Goal: Navigation & Orientation: Find specific page/section

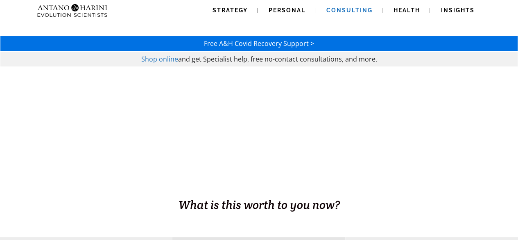
click at [351, 7] on span "Consulting" at bounding box center [349, 10] width 46 height 7
